Goal: Transaction & Acquisition: Purchase product/service

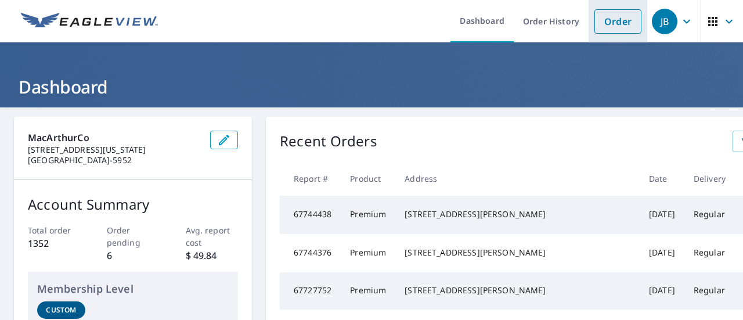
click at [605, 24] on link "Order" at bounding box center [618, 21] width 47 height 24
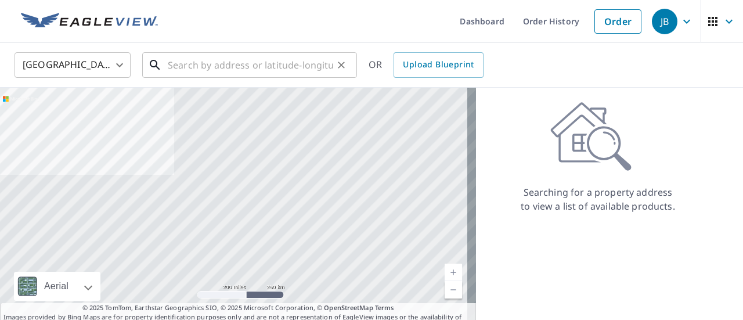
click at [216, 72] on input "text" at bounding box center [250, 65] width 165 height 33
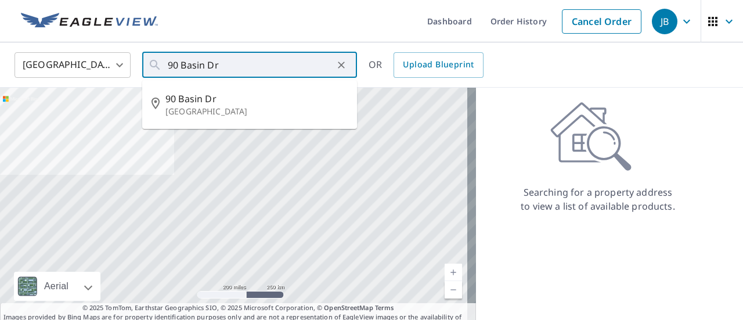
type input "[STREET_ADDRESS][PERSON_NAME]"
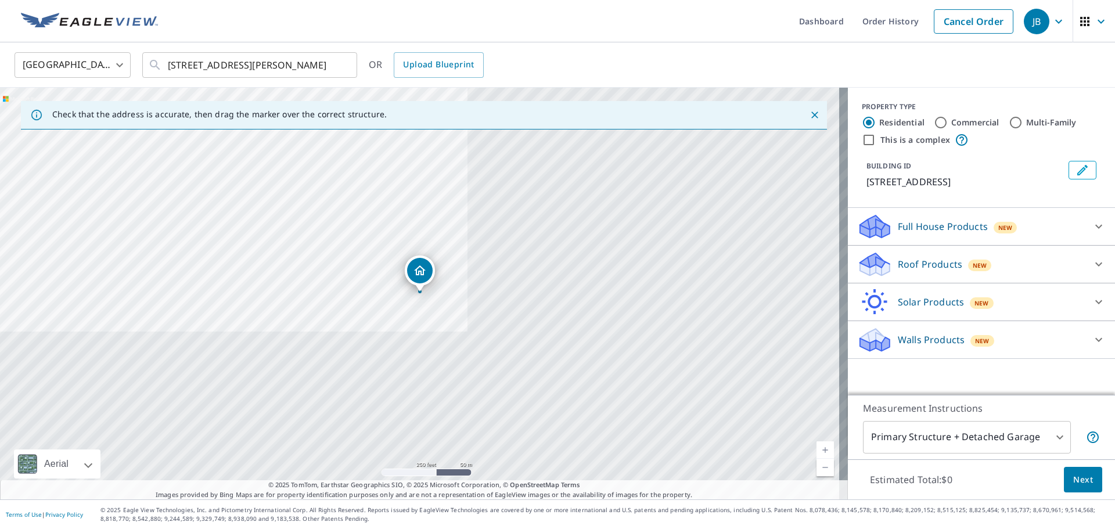
click at [743, 223] on icon at bounding box center [1099, 226] width 14 height 14
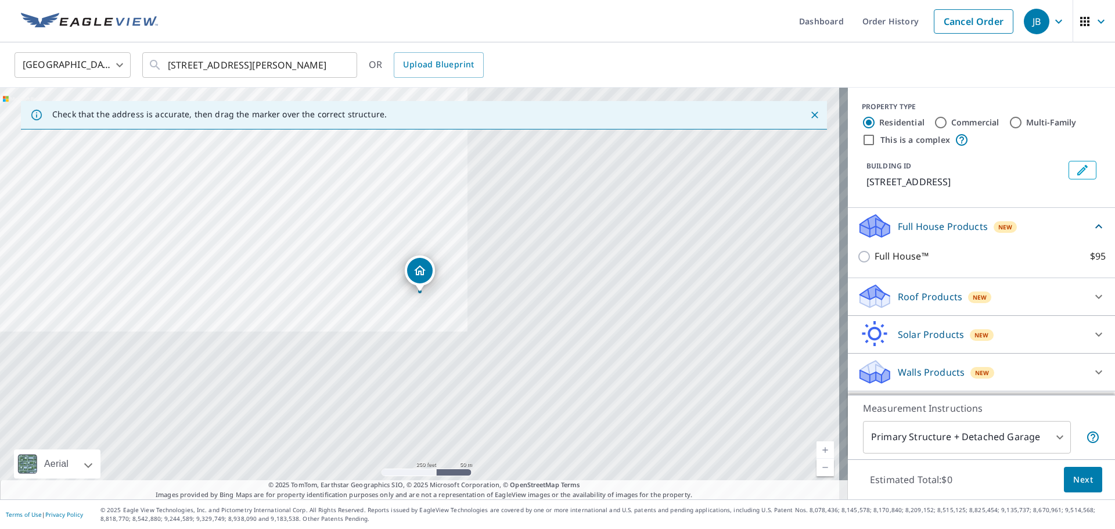
click at [743, 223] on icon at bounding box center [1099, 226] width 14 height 14
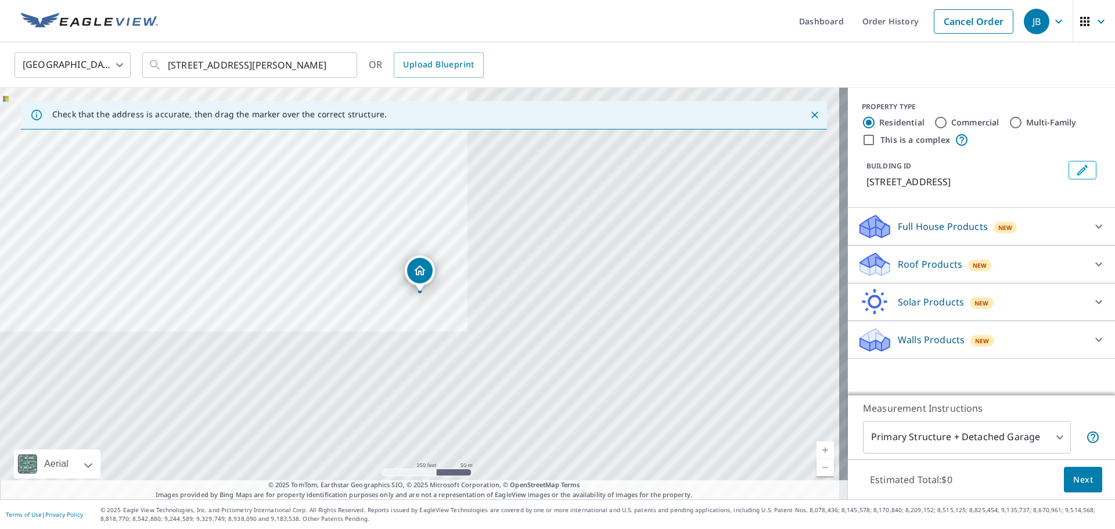
click at [743, 319] on div at bounding box center [1099, 340] width 28 height 28
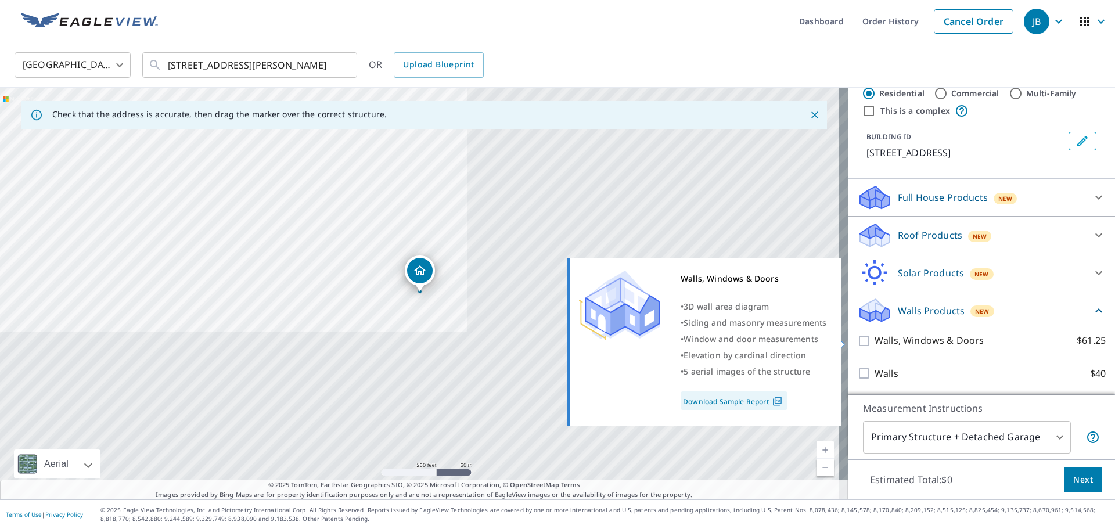
click at [743, 319] on p "Walls, Windows & Doors" at bounding box center [928, 340] width 109 height 15
click at [743, 319] on input "Walls, Windows & Doors $61.25" at bounding box center [865, 341] width 17 height 14
checkbox input "true"
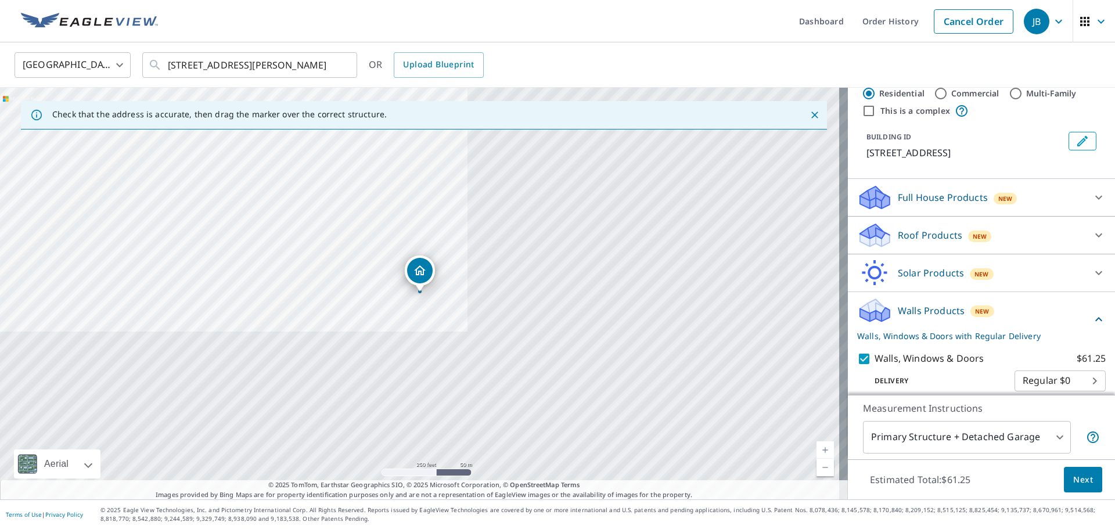
scroll to position [73, 0]
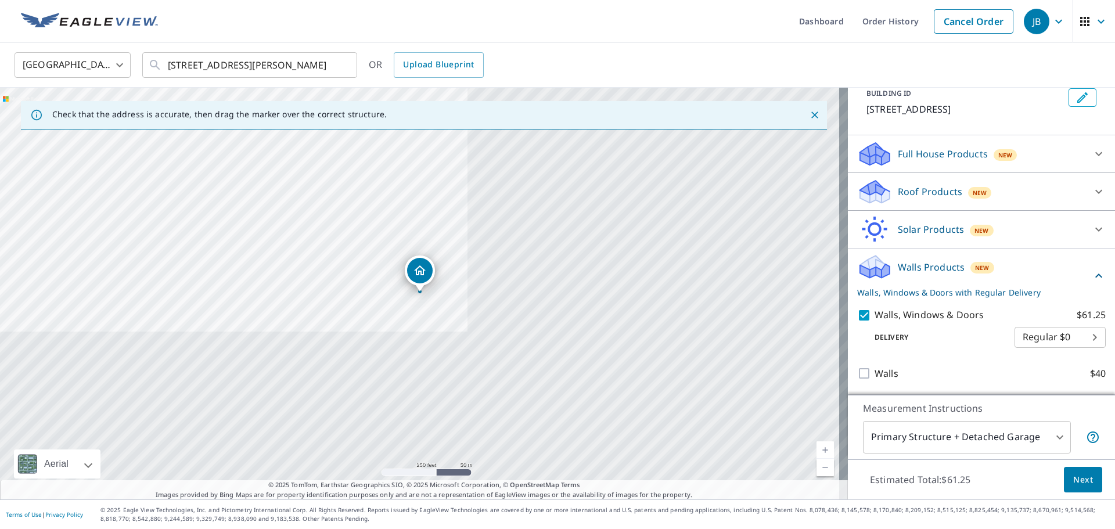
click at [743, 319] on span "Next" at bounding box center [1083, 480] width 20 height 15
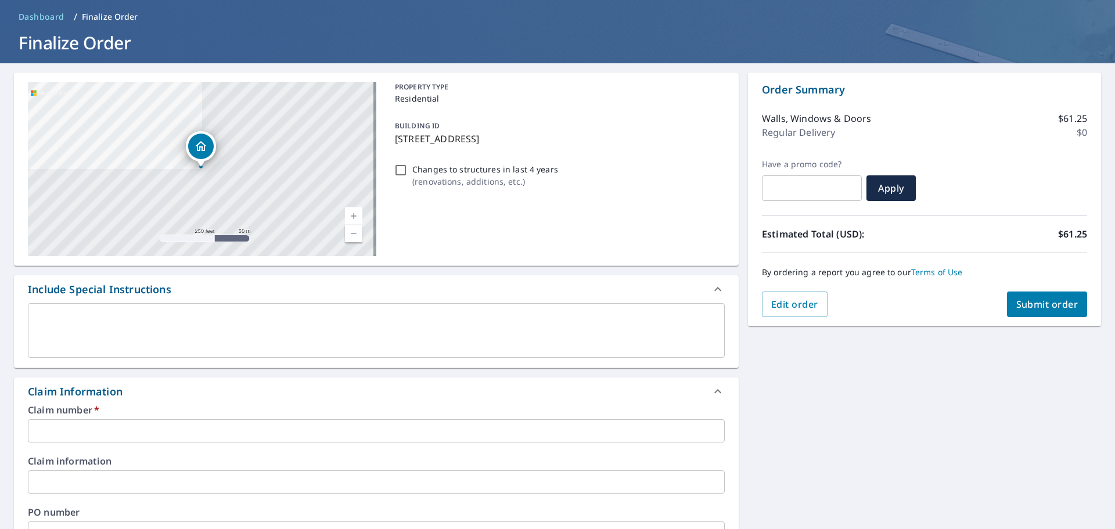
scroll to position [116, 0]
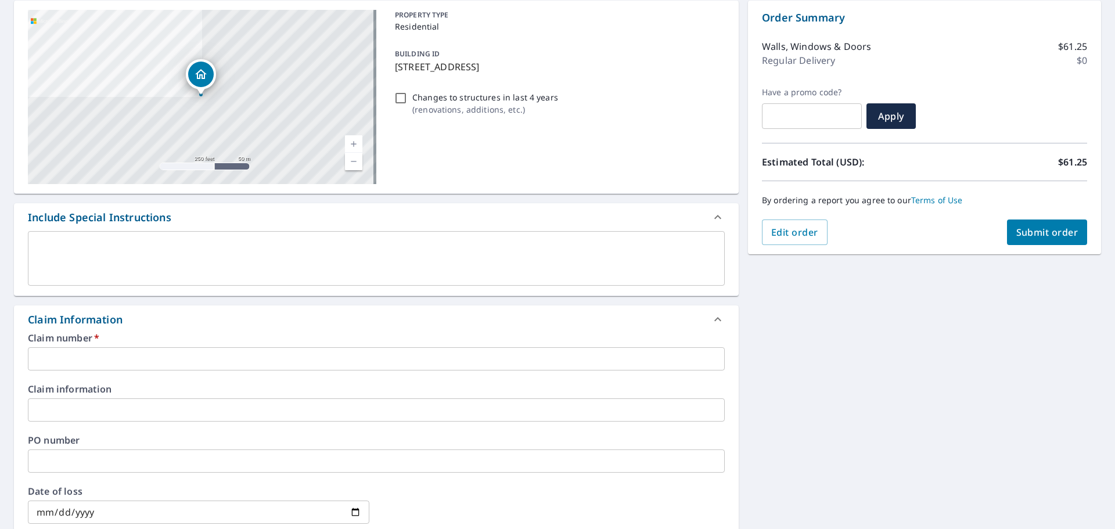
click at [126, 319] on input "text" at bounding box center [376, 358] width 697 height 23
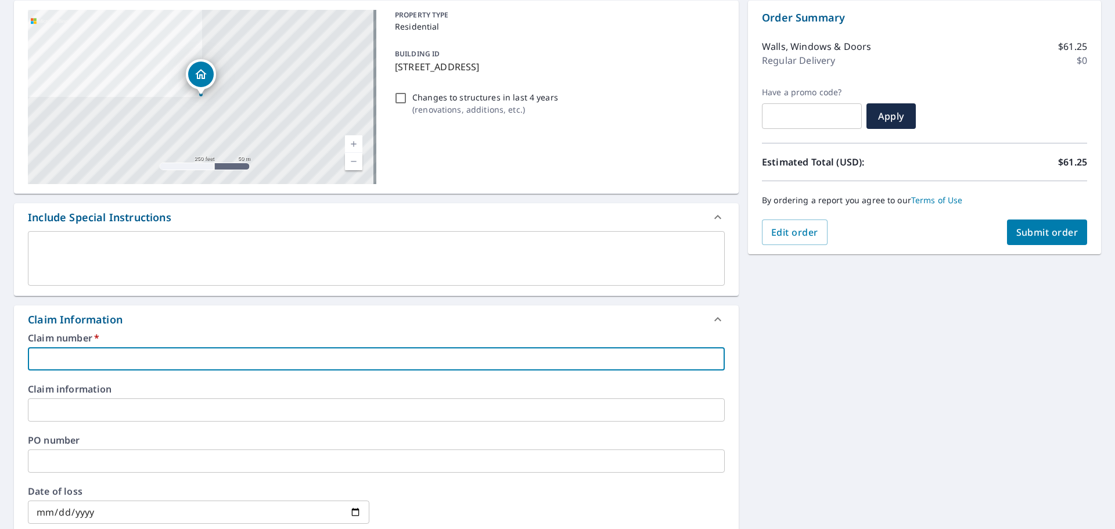
type input "Alpha Roofing"
checkbox input "true"
click at [116, 319] on input "text" at bounding box center [376, 460] width 697 height 23
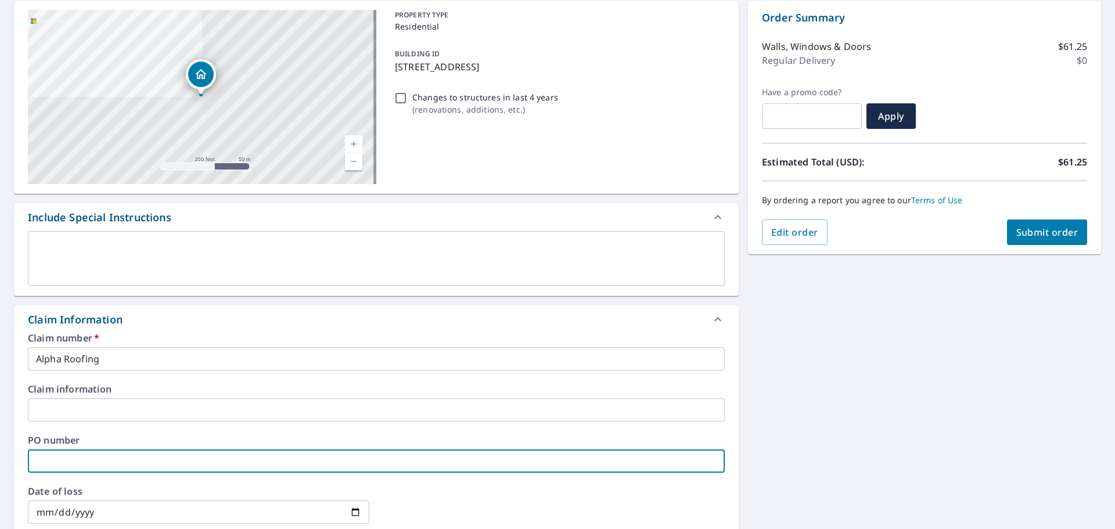
type input "9"
checkbox input "true"
type input "90"
checkbox input "true"
type input "90"
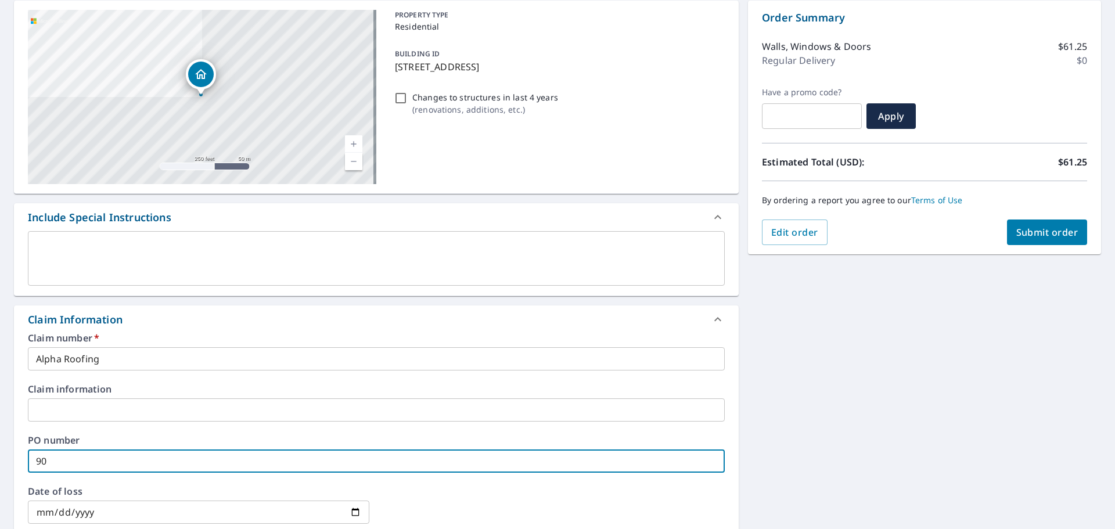
checkbox input "true"
type input "90 B"
checkbox input "true"
type input "90 Ba"
checkbox input "true"
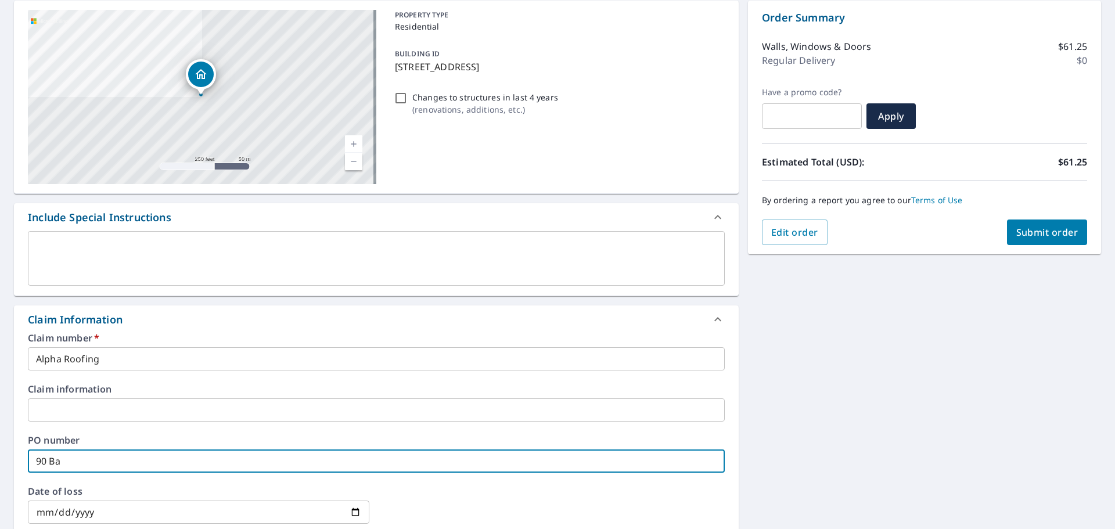
type input "90 Bai"
checkbox input "true"
type input "90 [PERSON_NAME]"
checkbox input "true"
type input "90 [PERSON_NAME]"
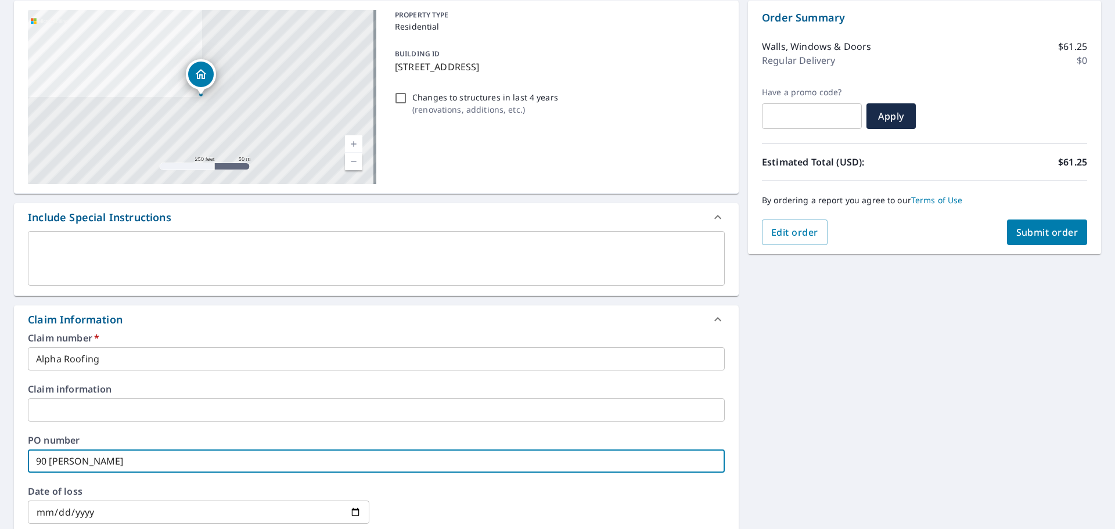
checkbox input "true"
type input "90 [PERSON_NAME]"
checkbox input "true"
type input "90 Bai"
checkbox input "true"
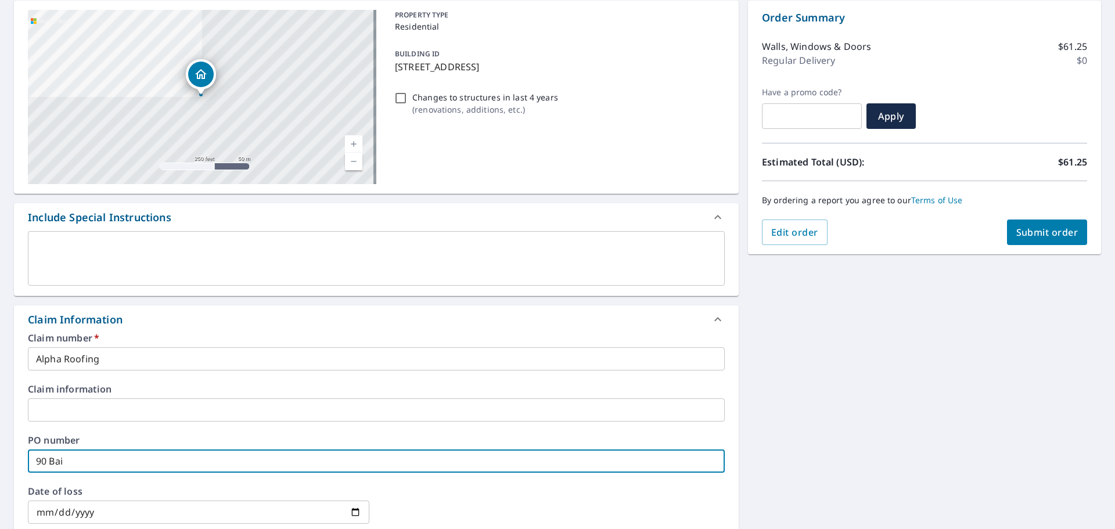
type input "90 Ba"
checkbox input "true"
type input "90 Bas"
checkbox input "true"
type input "90 Basi"
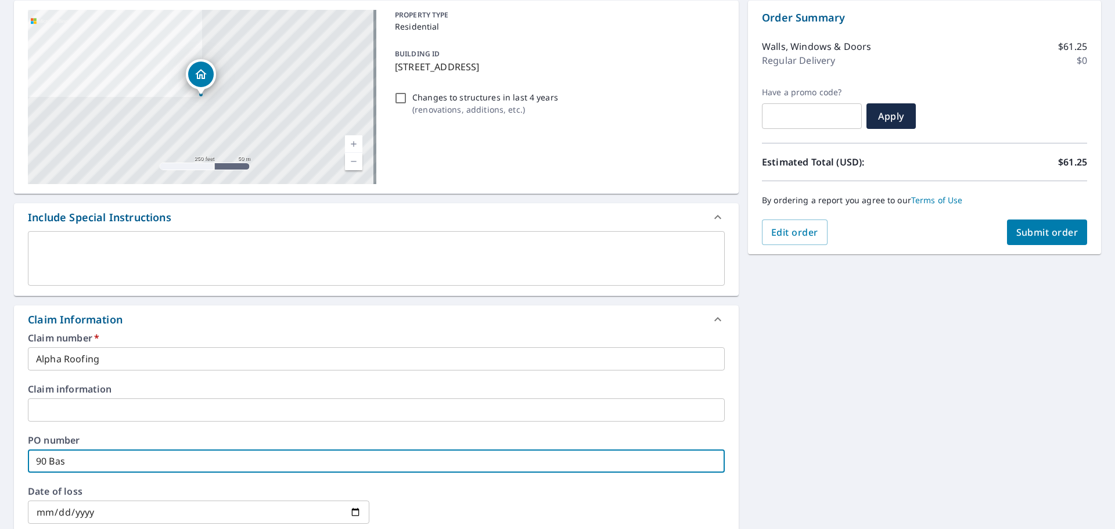
checkbox input "true"
type input "90 Basin"
checkbox input "true"
type input "90 Basin"
checkbox input "true"
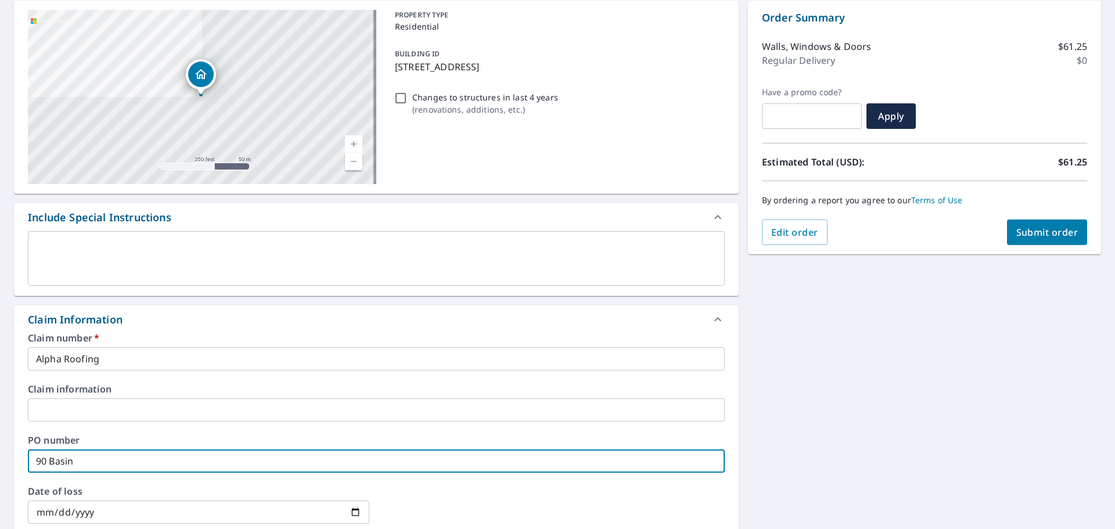
type input "90 Basin D"
checkbox input "true"
type input "90 Basin Dr"
checkbox input "true"
type input "90 Basin Dr"
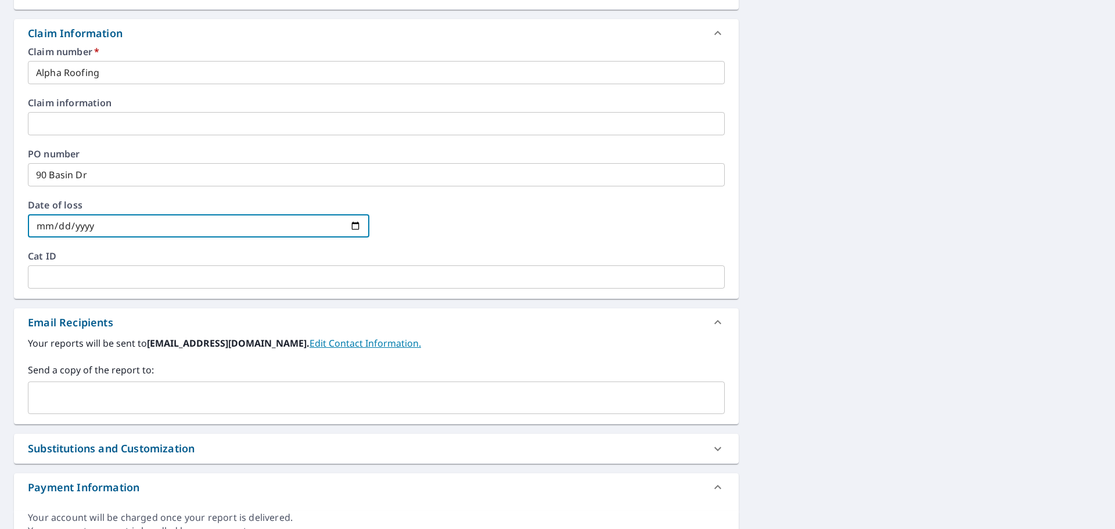
scroll to position [460, 0]
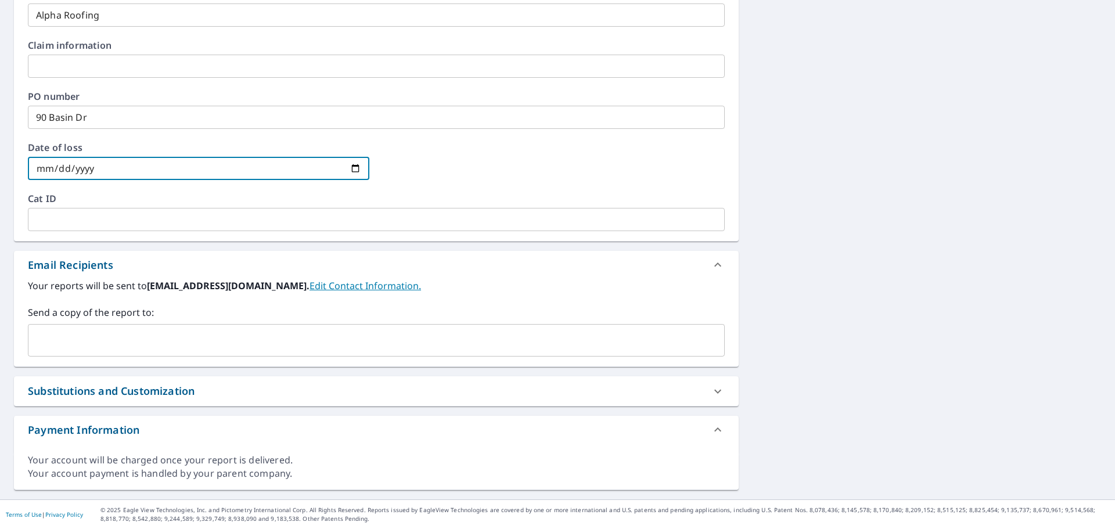
drag, startPoint x: 130, startPoint y: 360, endPoint x: 109, endPoint y: 341, distance: 28.4
click at [130, 319] on div "Your reports will be sent to [EMAIL_ADDRESS][DOMAIN_NAME]. Edit Contact Informa…" at bounding box center [376, 323] width 725 height 88
click at [109, 319] on input "text" at bounding box center [367, 340] width 669 height 22
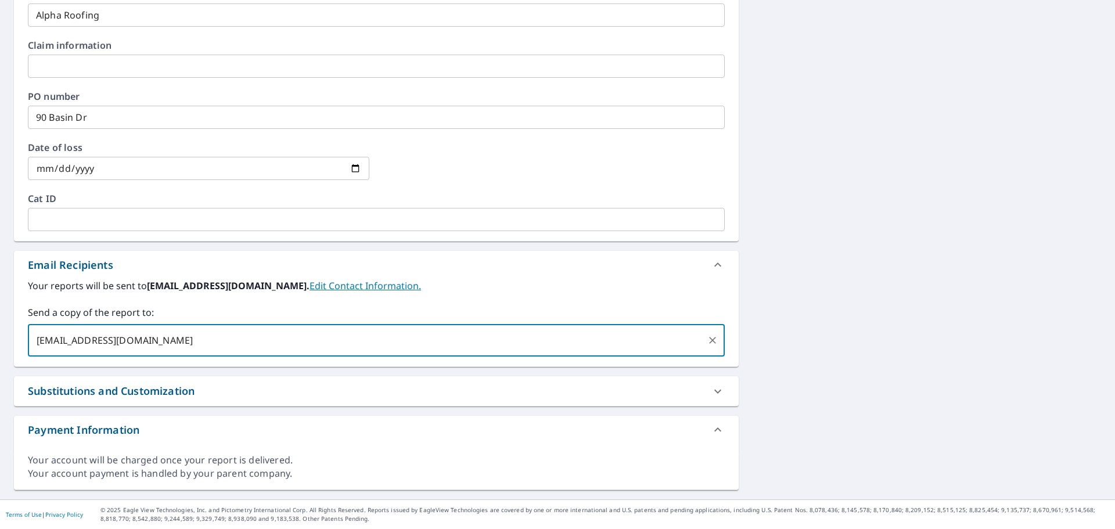
type input "[EMAIL_ADDRESS][DOMAIN_NAME]"
checkbox input "true"
type input "[EMAIL_ADDRESS][DOMAIN_NAME]"
click at [149, 319] on div "[EMAIL_ADDRESS][DOMAIN_NAME]" at bounding box center [108, 340] width 147 height 19
click at [170, 319] on icon at bounding box center [174, 340] width 9 height 13
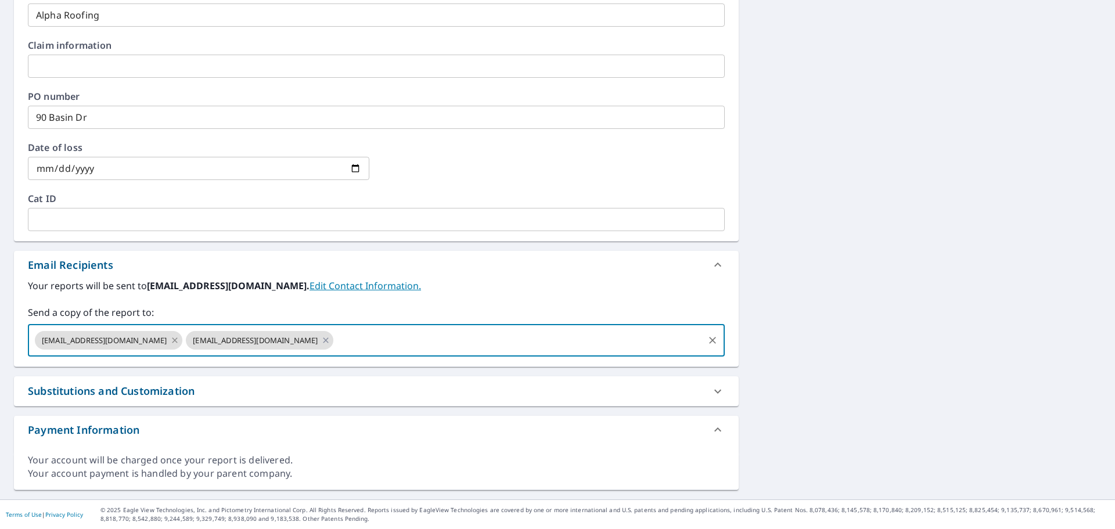
checkbox input "true"
type input "[EMAIL_ADDRESS][DOMAIN_NAME]"
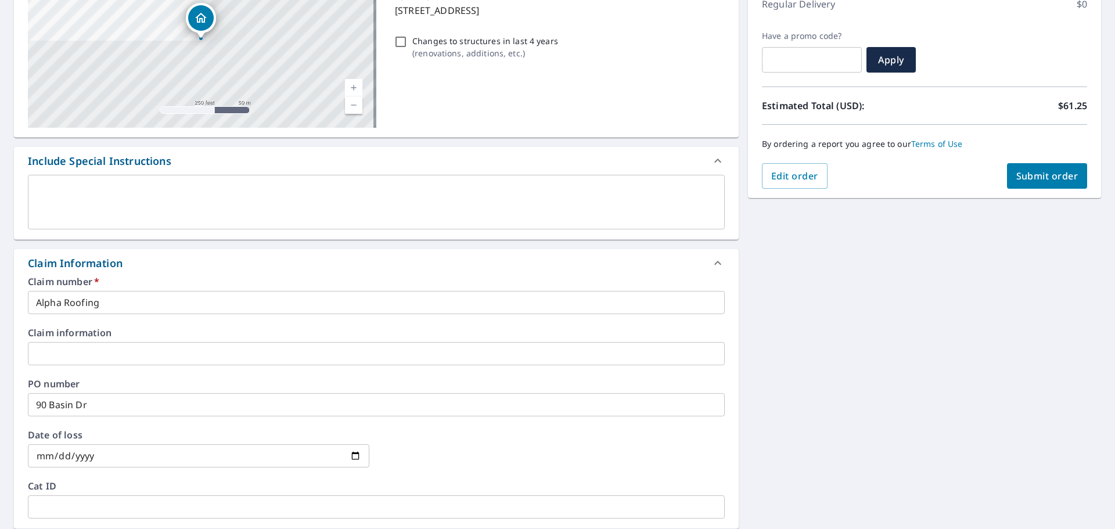
scroll to position [53, 0]
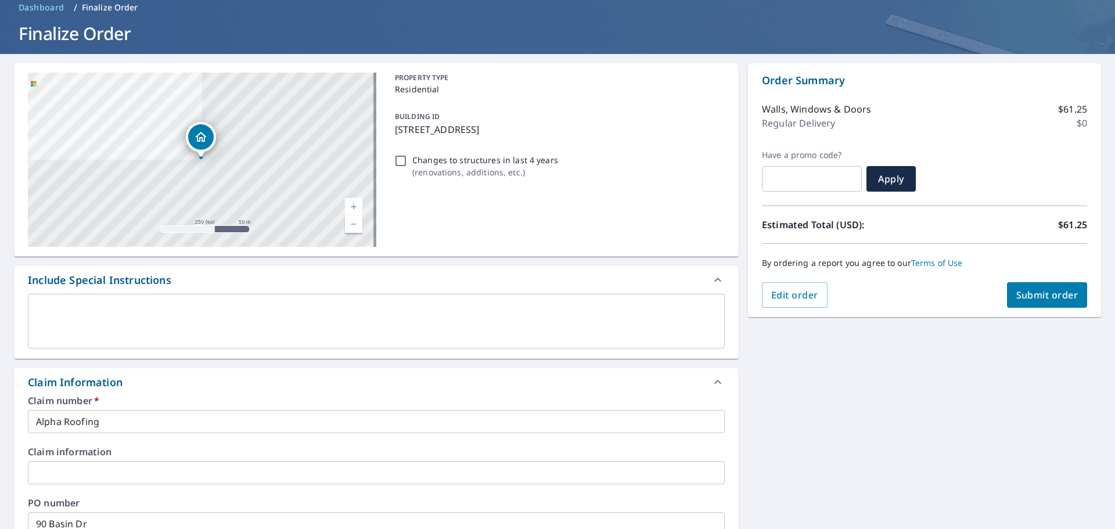
click at [743, 298] on span "Submit order" at bounding box center [1047, 295] width 62 height 13
checkbox input "true"
